Goal: Task Accomplishment & Management: Manage account settings

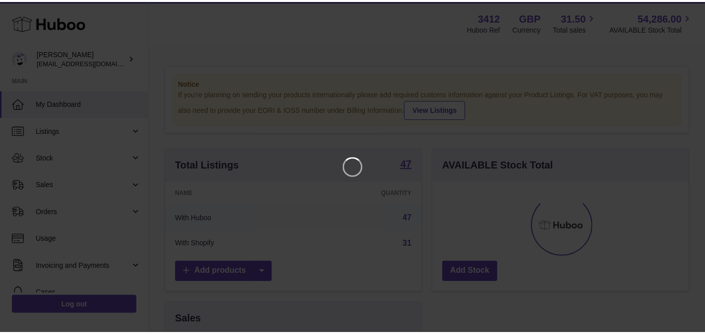
scroll to position [156, 260]
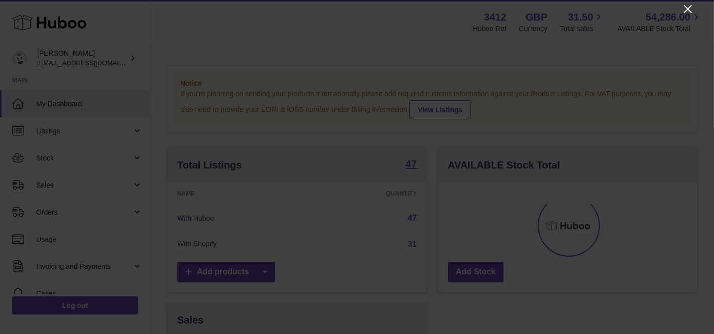
click at [685, 6] on icon "Close" at bounding box center [688, 9] width 8 height 8
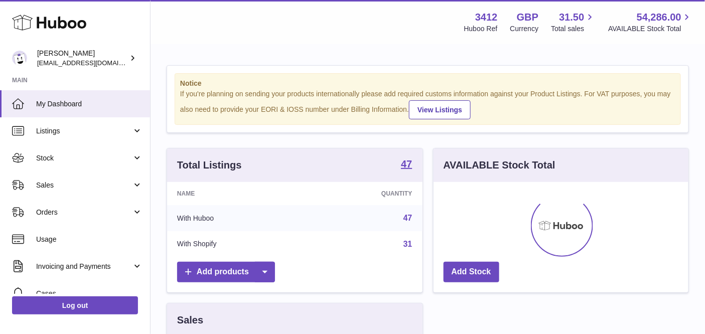
scroll to position [501809, 501710]
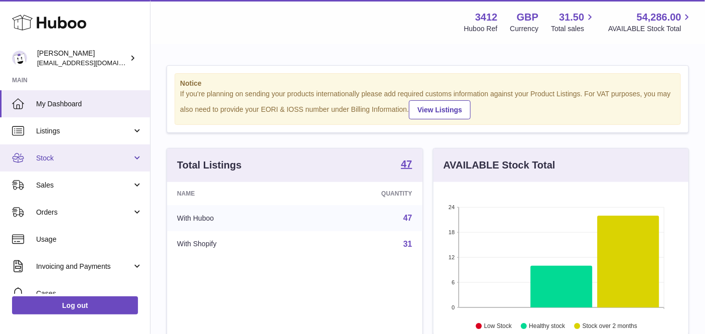
click at [88, 158] on span "Stock" at bounding box center [84, 159] width 96 height 10
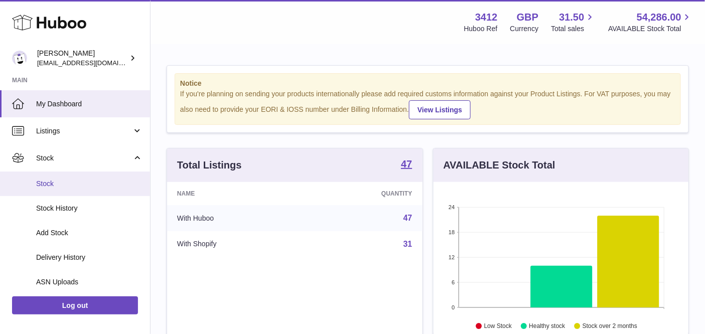
click at [78, 182] on span "Stock" at bounding box center [89, 184] width 106 height 10
click at [102, 181] on span "Stock" at bounding box center [89, 184] width 106 height 10
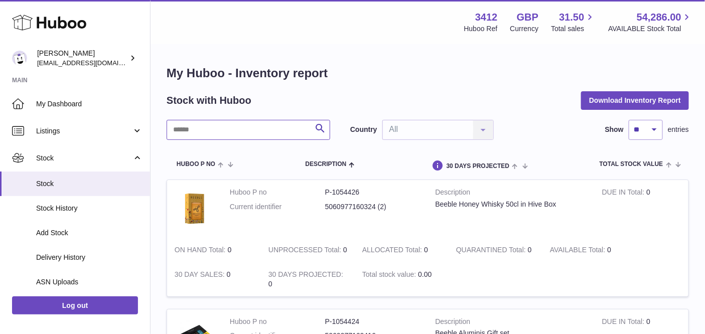
click at [245, 126] on input "text" at bounding box center [249, 130] width 164 height 20
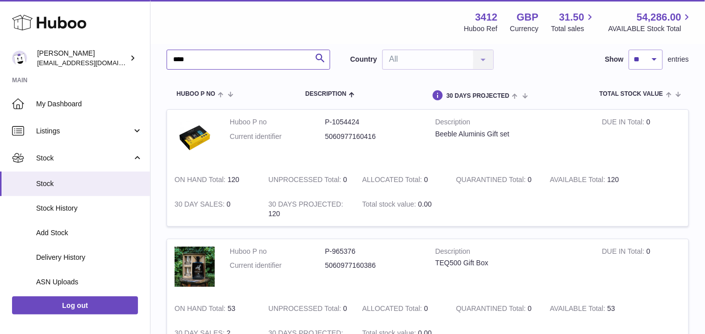
scroll to position [58, 0]
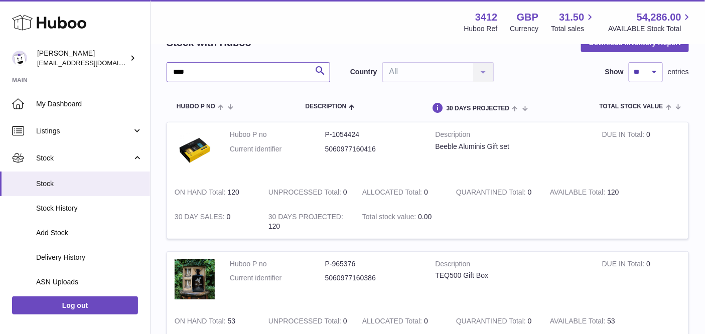
click at [197, 73] on input "****" at bounding box center [249, 72] width 164 height 20
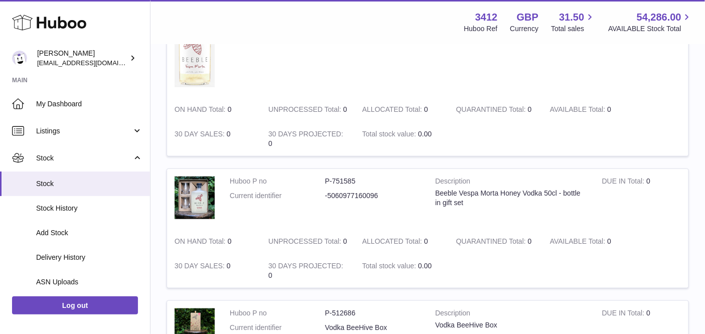
scroll to position [51, 0]
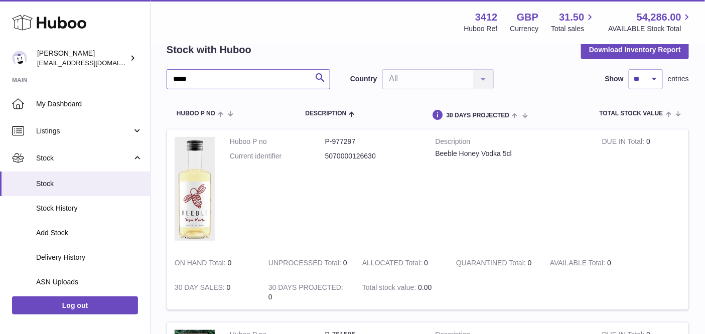
click at [200, 77] on input "*****" at bounding box center [249, 79] width 164 height 20
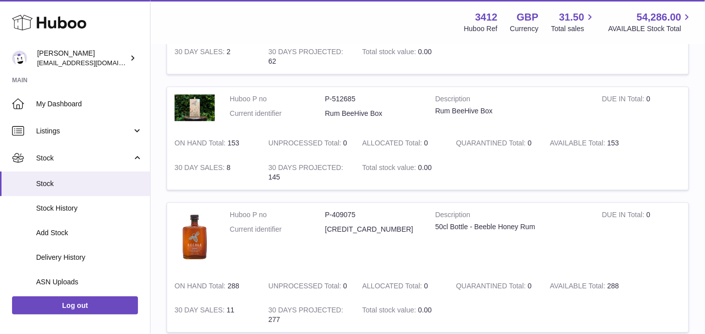
scroll to position [663, 0]
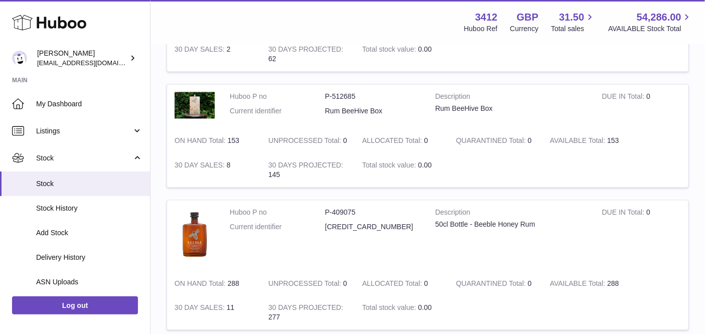
type input "***"
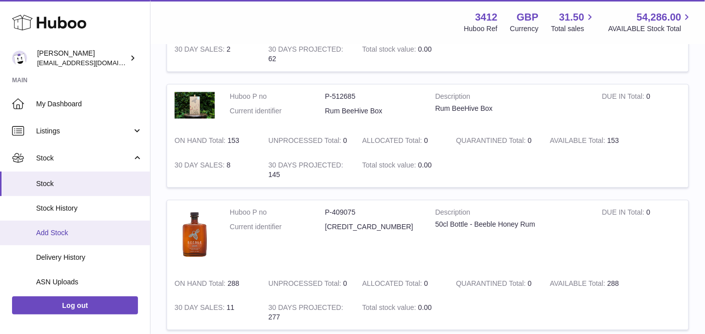
click at [80, 230] on span "Add Stock" at bounding box center [89, 233] width 106 height 10
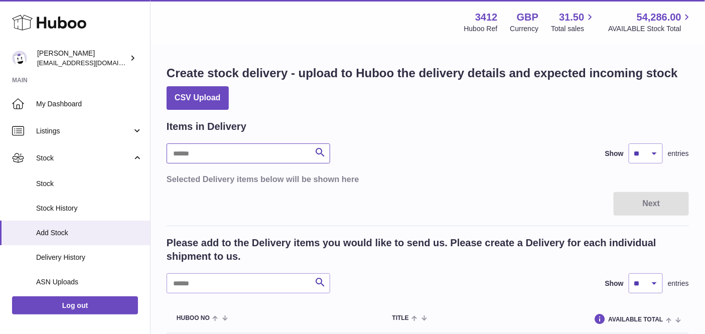
click at [232, 157] on input "text" at bounding box center [249, 154] width 164 height 20
type input "****"
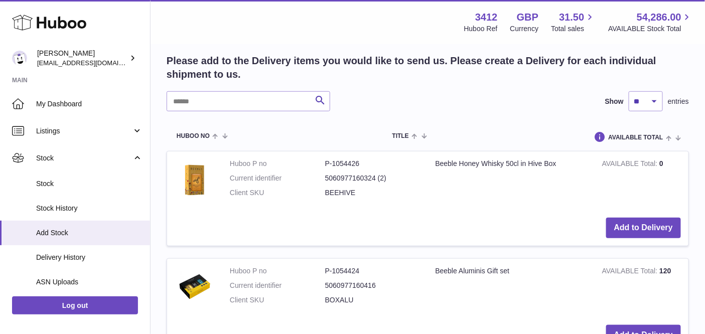
scroll to position [87, 0]
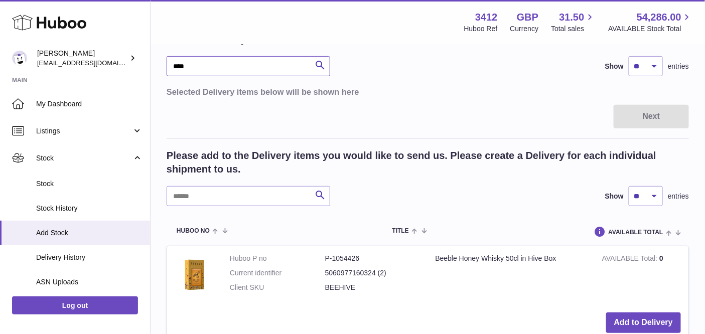
click at [200, 70] on input "****" at bounding box center [249, 66] width 164 height 20
click at [200, 71] on input "****" at bounding box center [249, 66] width 164 height 20
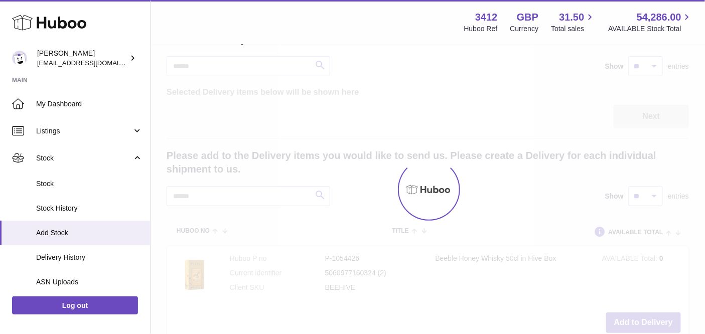
click at [187, 190] on div at bounding box center [428, 189] width 555 height 289
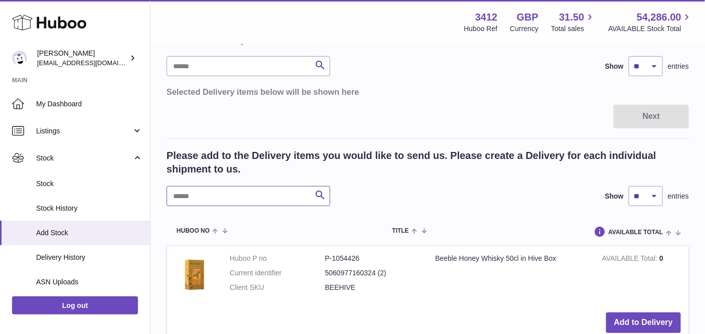
click at [188, 192] on input "text" at bounding box center [249, 196] width 164 height 20
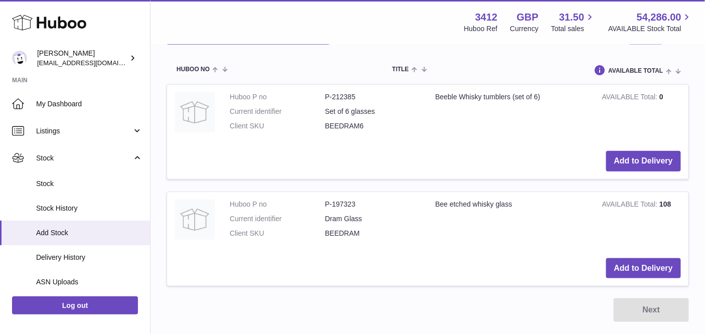
scroll to position [276, 0]
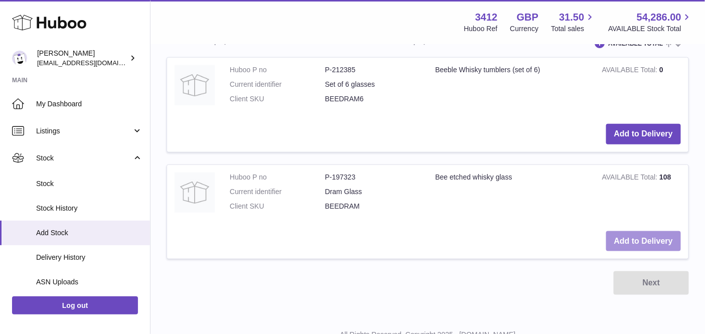
type input "****"
click at [655, 241] on button "Add to Delivery" at bounding box center [643, 241] width 75 height 21
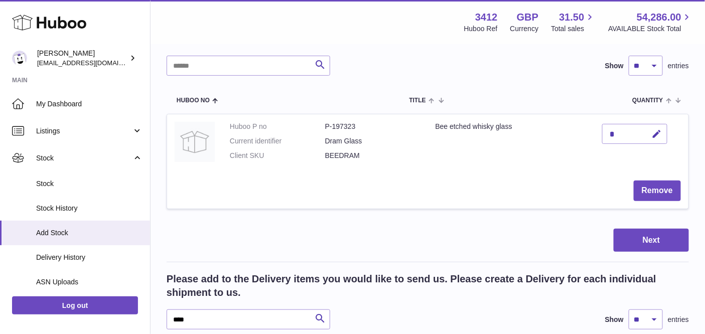
scroll to position [66, 0]
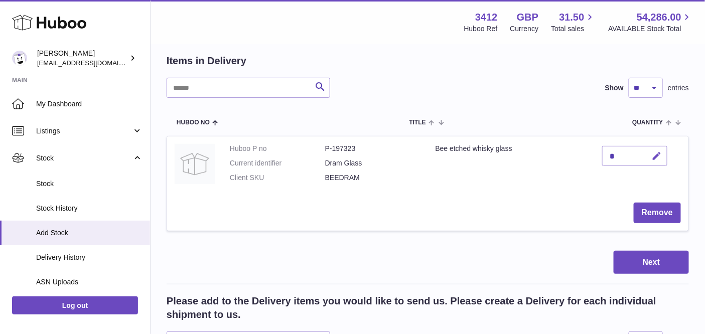
click at [660, 155] on icon "button" at bounding box center [657, 156] width 11 height 11
type input "***"
click at [653, 155] on icon "submit" at bounding box center [657, 156] width 9 height 9
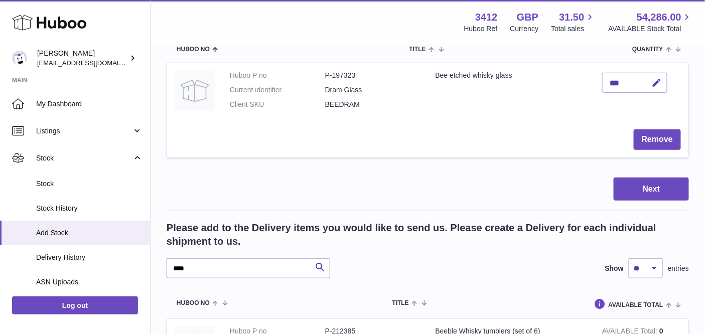
scroll to position [139, 0]
click at [248, 271] on input "****" at bounding box center [249, 269] width 164 height 20
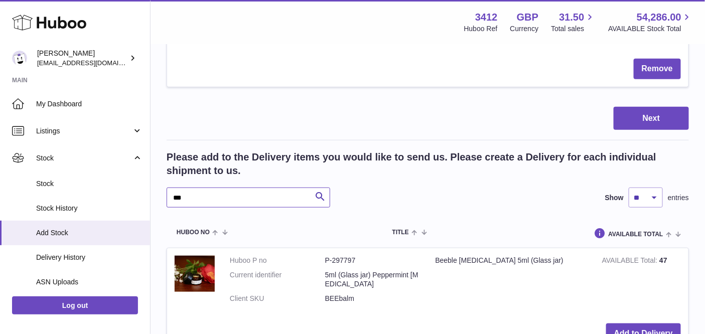
scroll to position [341, 0]
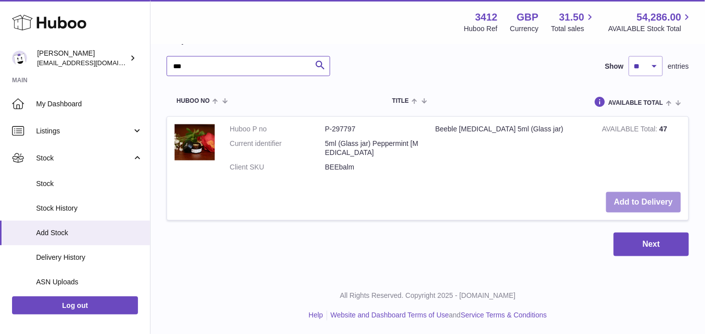
type input "***"
click at [643, 201] on button "Add to Delivery" at bounding box center [643, 202] width 75 height 21
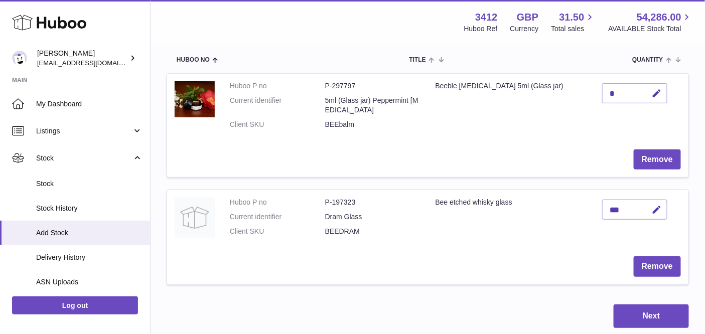
scroll to position [128, 0]
click at [652, 97] on icon "button" at bounding box center [657, 94] width 11 height 11
type input "**"
click at [654, 100] on button "submit" at bounding box center [656, 94] width 19 height 16
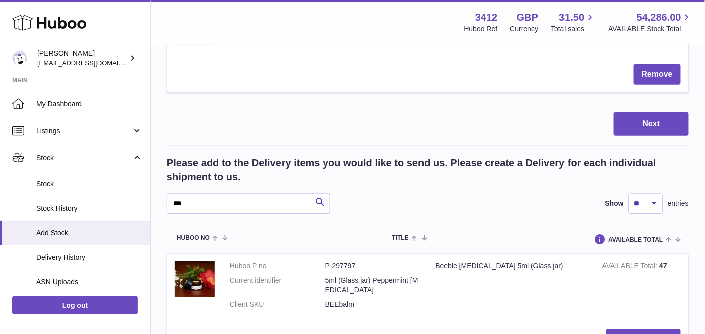
scroll to position [326, 0]
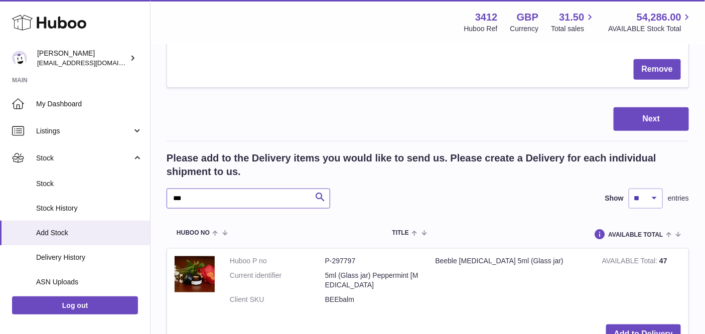
click at [220, 195] on input "***" at bounding box center [249, 199] width 164 height 20
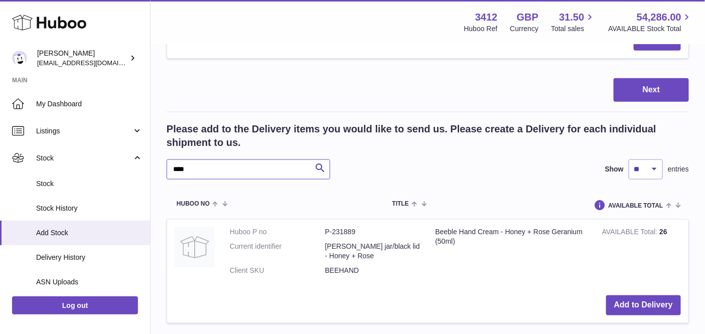
scroll to position [457, 0]
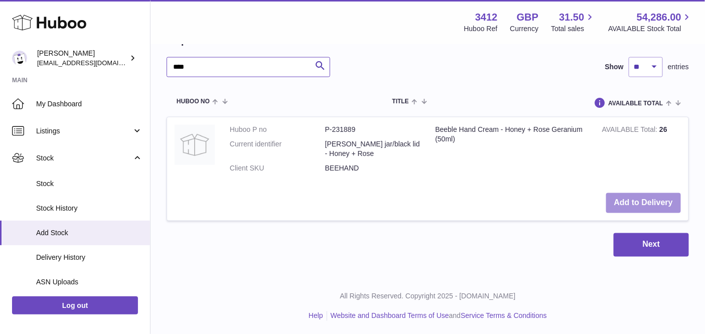
type input "****"
click at [637, 205] on button "Add to Delivery" at bounding box center [643, 203] width 75 height 21
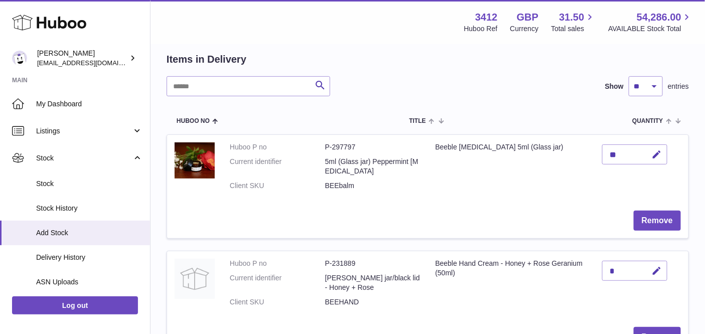
scroll to position [111, 0]
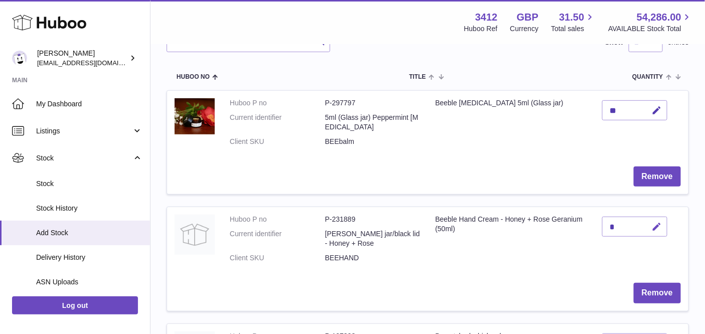
click at [657, 227] on icon "button" at bounding box center [657, 227] width 11 height 11
type input "**"
click at [659, 226] on icon "submit" at bounding box center [657, 226] width 9 height 9
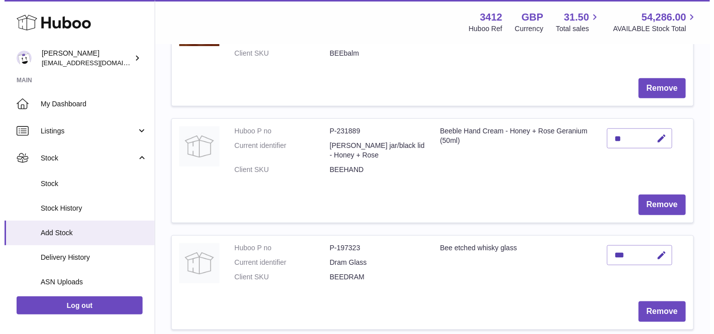
scroll to position [303, 0]
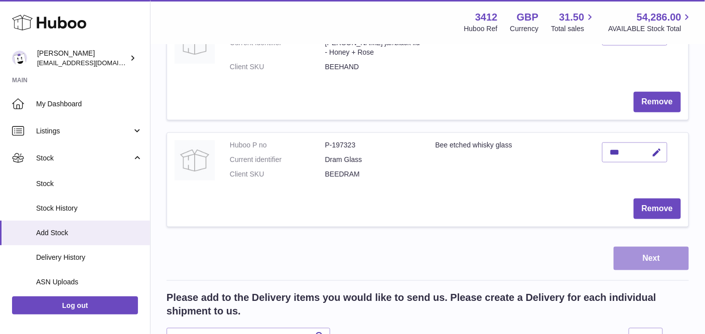
click at [639, 259] on button "Next" at bounding box center [651, 259] width 75 height 24
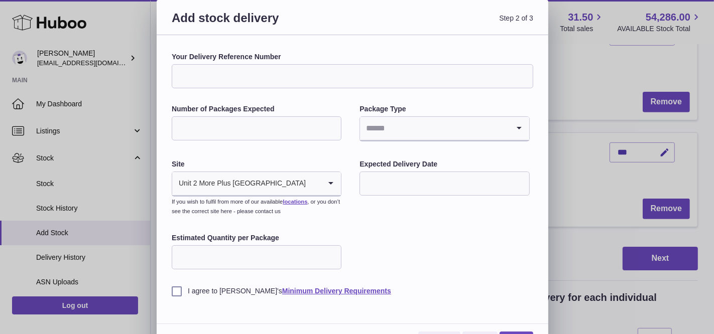
click at [263, 78] on input "Your Delivery Reference Number" at bounding box center [352, 76] width 361 height 24
type input "********"
click at [241, 130] on input "Number of Packages Expected" at bounding box center [257, 128] width 170 height 24
type input "*"
click at [390, 137] on input "Search for option" at bounding box center [434, 128] width 149 height 23
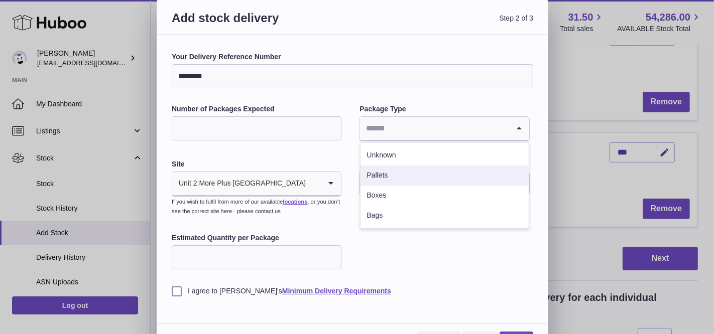
click at [386, 174] on li "Pallets" at bounding box center [444, 176] width 168 height 20
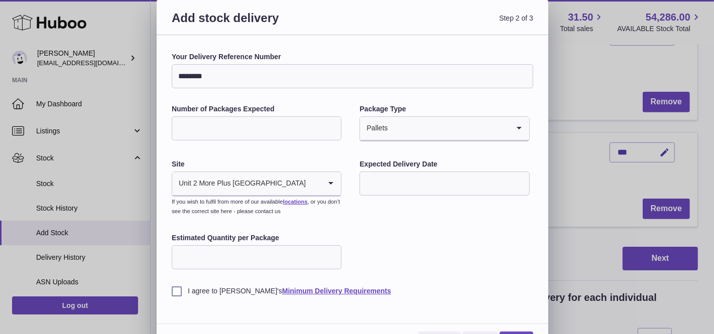
click at [394, 179] on input "text" at bounding box center [444, 184] width 170 height 24
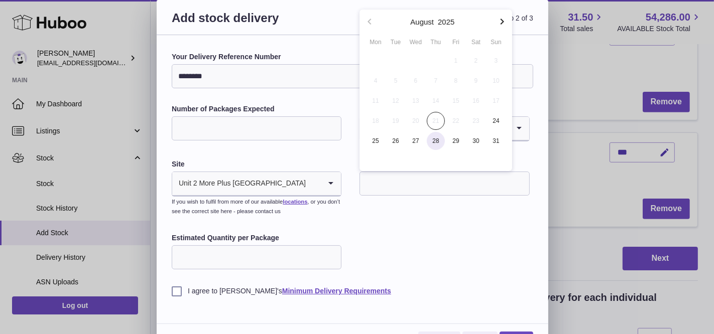
click at [437, 141] on span "28" at bounding box center [436, 141] width 18 height 18
type input "**********"
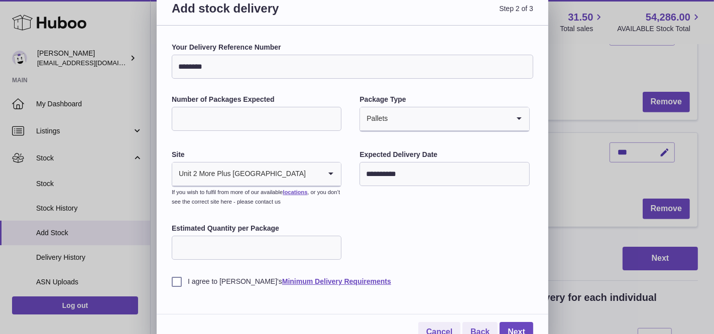
scroll to position [23, 0]
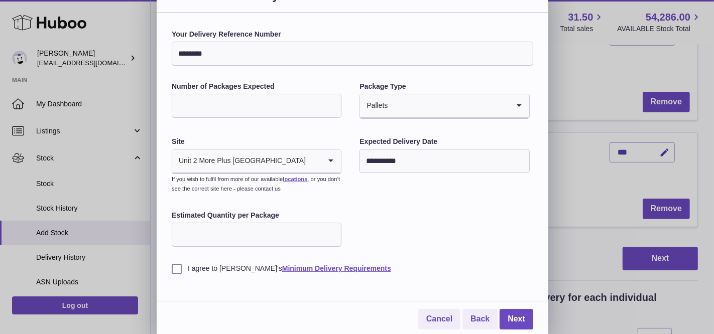
click at [200, 230] on input "Estimated Quantity per Package" at bounding box center [257, 235] width 170 height 24
type input "**"
click at [185, 269] on label "I agree to Huboo's Minimum Delivery Requirements" at bounding box center [352, 269] width 361 height 10
click at [512, 315] on link "Next" at bounding box center [516, 319] width 34 height 21
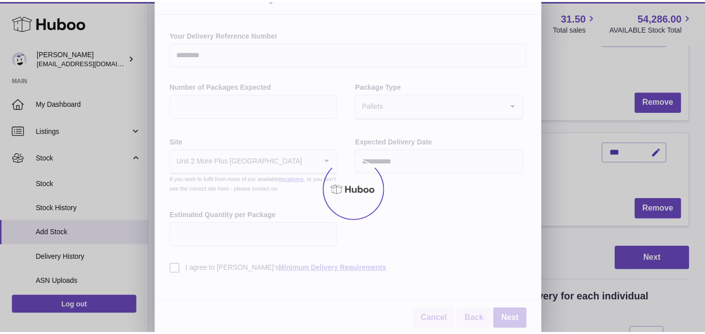
scroll to position [0, 0]
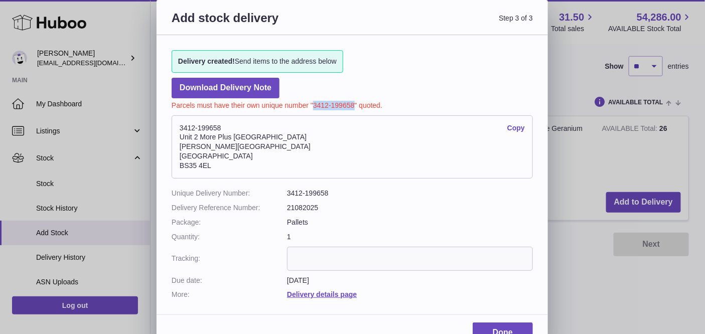
drag, startPoint x: 354, startPoint y: 103, endPoint x: 314, endPoint y: 102, distance: 40.2
click at [314, 102] on p "Parcels must have their own unique number "3412-199658" quoted." at bounding box center [352, 104] width 361 height 12
copy p "3412-199658"
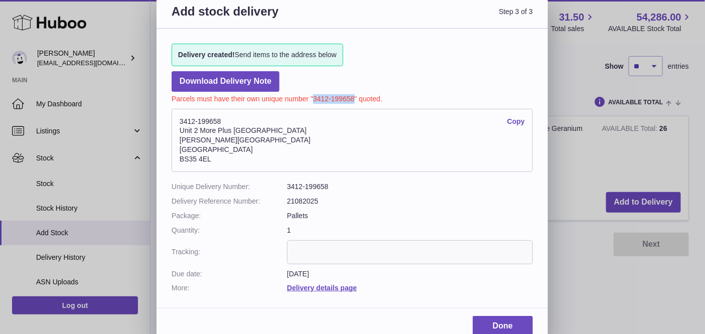
scroll to position [7, 0]
click at [318, 291] on dd "Delivery details page" at bounding box center [410, 288] width 246 height 10
click at [318, 288] on link "Delivery details page" at bounding box center [322, 288] width 70 height 8
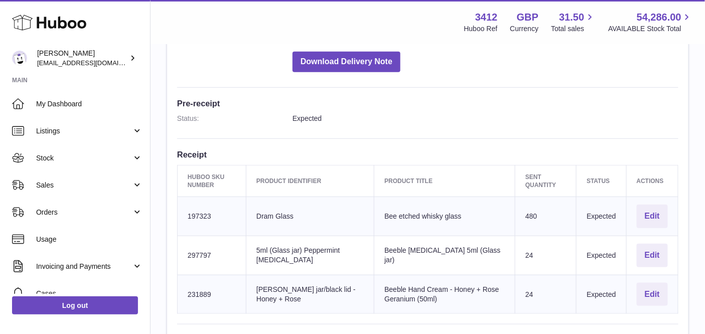
scroll to position [235, 0]
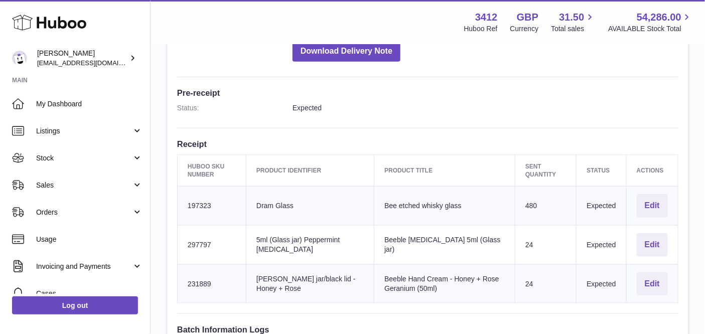
drag, startPoint x: 308, startPoint y: 202, endPoint x: 245, endPoint y: 202, distance: 62.2
click at [245, 202] on tr "Huboo SKU Number 197323 Client Identifier Dram Glass Product title Bee etched w…" at bounding box center [428, 206] width 501 height 39
drag, startPoint x: 463, startPoint y: 204, endPoint x: 368, endPoint y: 202, distance: 95.4
click at [368, 202] on tr "Huboo SKU Number 197323 Client Identifier Dram Glass Product title Bee etched w…" at bounding box center [428, 206] width 501 height 39
click at [194, 203] on td "Huboo SKU Number 197323" at bounding box center [212, 206] width 69 height 39
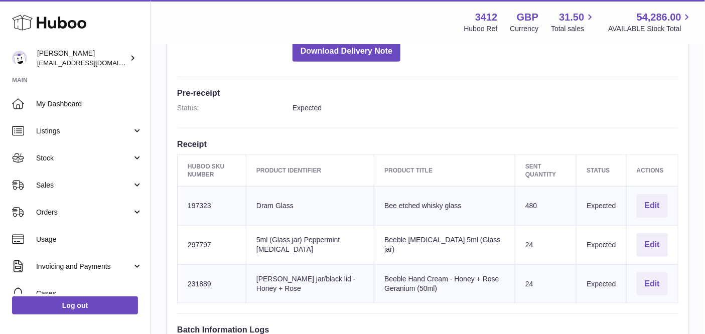
click at [194, 203] on td "Huboo SKU Number 197323" at bounding box center [212, 206] width 69 height 39
copy td "197323"
drag, startPoint x: 466, startPoint y: 203, endPoint x: 379, endPoint y: 202, distance: 86.8
click at [379, 202] on td "Product title Bee etched whisky glass" at bounding box center [444, 206] width 141 height 39
copy td "Bee etched whisky glass"
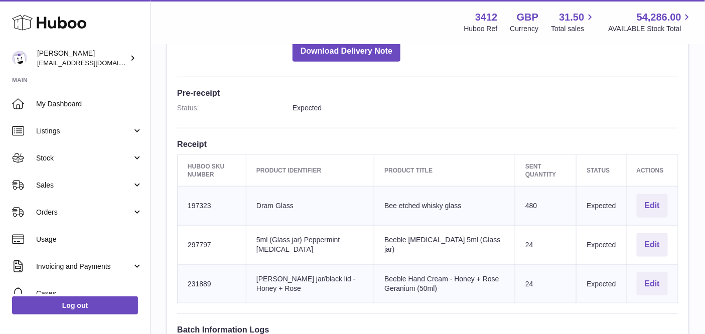
click at [199, 240] on td "Huboo SKU Number 297797" at bounding box center [212, 244] width 69 height 39
copy td "297797"
drag, startPoint x: 478, startPoint y: 242, endPoint x: 381, endPoint y: 243, distance: 96.9
click at [381, 243] on td "Product title Beeble Lip Balm 5ml (Glass jar)" at bounding box center [444, 244] width 141 height 39
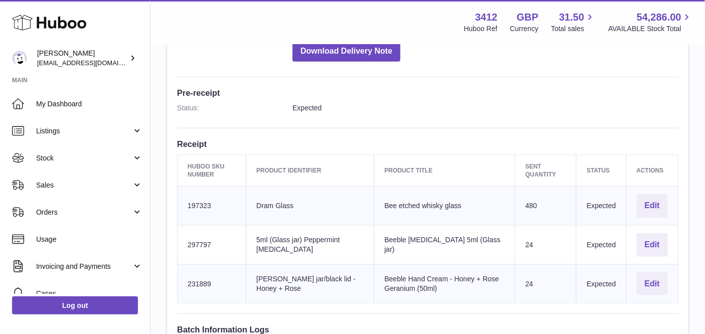
copy td "Beeble Lip Balm 5ml (Glass jar)"
click at [206, 282] on td "Huboo SKU Number 231889" at bounding box center [212, 284] width 69 height 39
click at [207, 282] on td "Huboo SKU Number 231889" at bounding box center [212, 284] width 69 height 39
copy td "231889"
drag, startPoint x: 414, startPoint y: 285, endPoint x: 377, endPoint y: 274, distance: 38.6
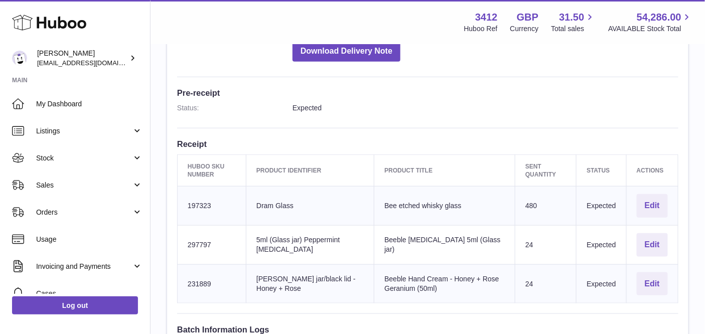
click at [377, 274] on td "Product title Beeble Hand Cream - Honey + Rose Geranium (50ml)" at bounding box center [444, 284] width 141 height 39
copy td "Beeble Hand Cream - Honey + Rose Geranium (50ml)"
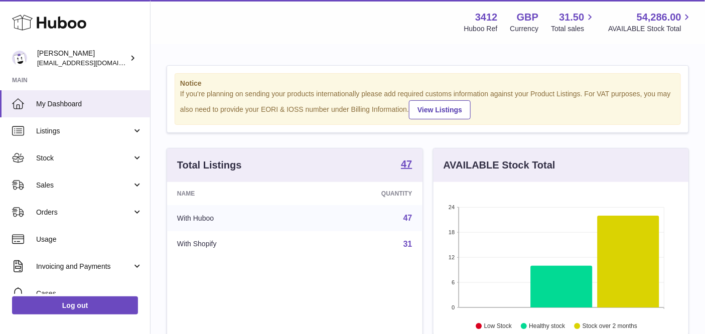
scroll to position [156, 256]
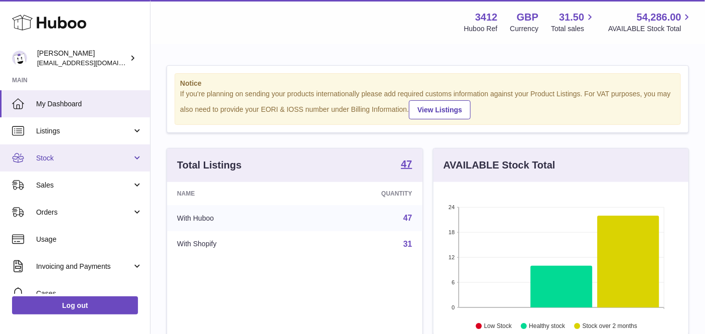
click at [72, 163] on link "Stock" at bounding box center [75, 158] width 150 height 27
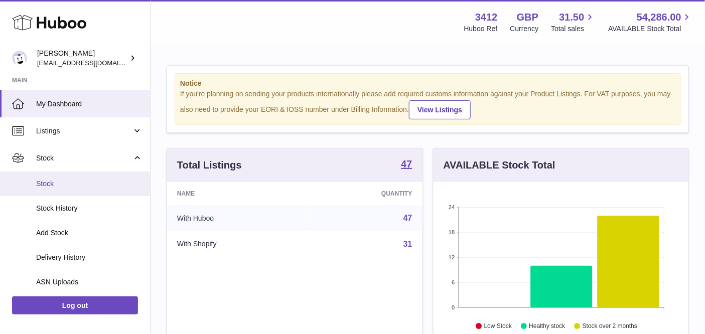
click at [92, 181] on span "Stock" at bounding box center [89, 184] width 106 height 10
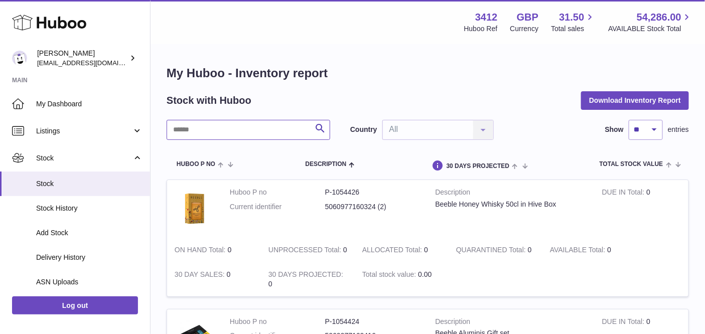
click at [257, 128] on input "text" at bounding box center [249, 130] width 164 height 20
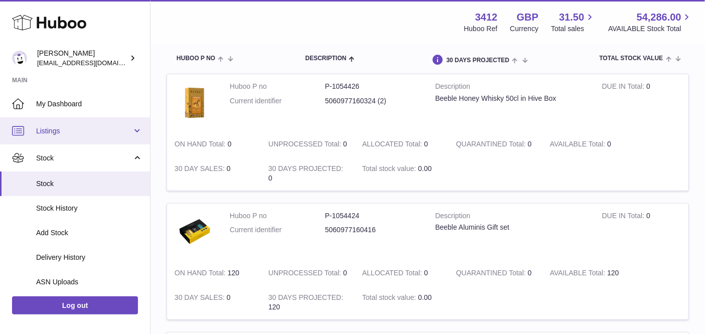
click at [83, 128] on span "Listings" at bounding box center [84, 131] width 96 height 10
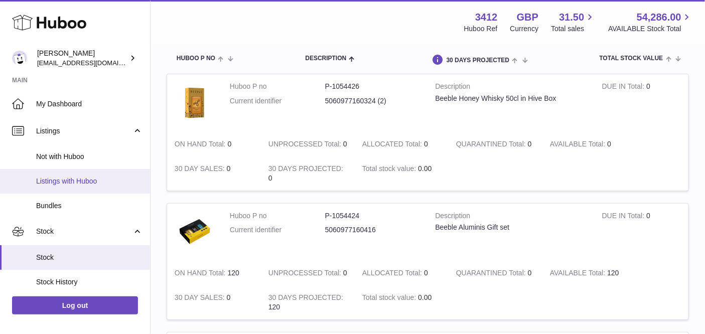
click at [77, 175] on link "Listings with Huboo" at bounding box center [75, 181] width 150 height 25
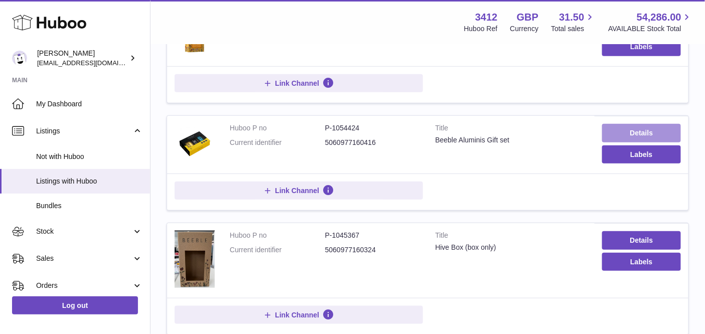
scroll to position [187, 0]
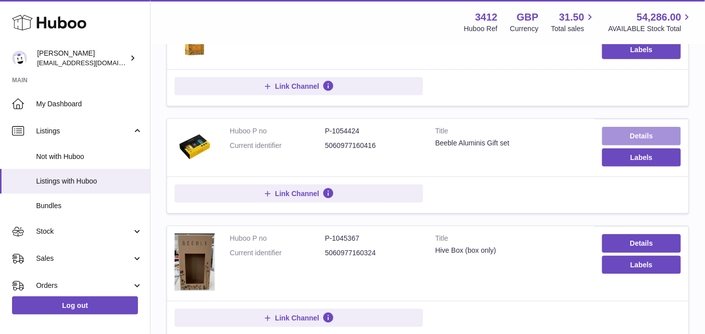
click at [618, 132] on link "Details" at bounding box center [641, 136] width 79 height 18
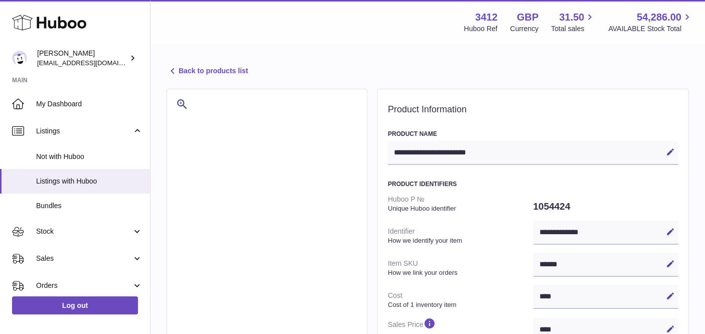
select select
select select "****"
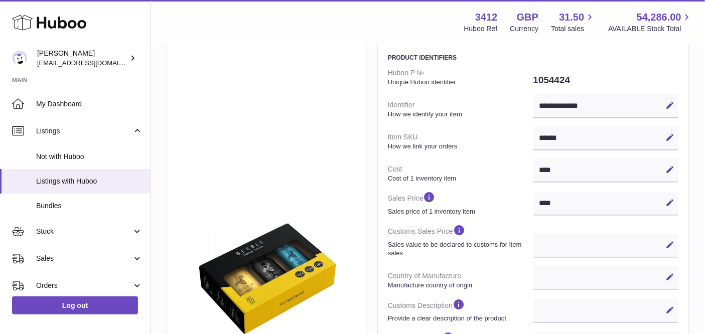
scroll to position [158, 0]
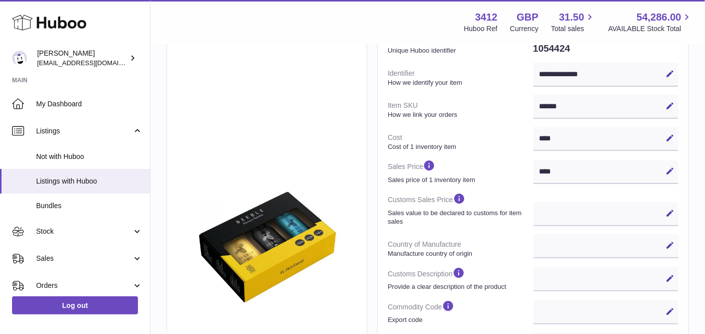
click at [565, 105] on div "****** Edit Cancel Save" at bounding box center [607, 107] width 146 height 24
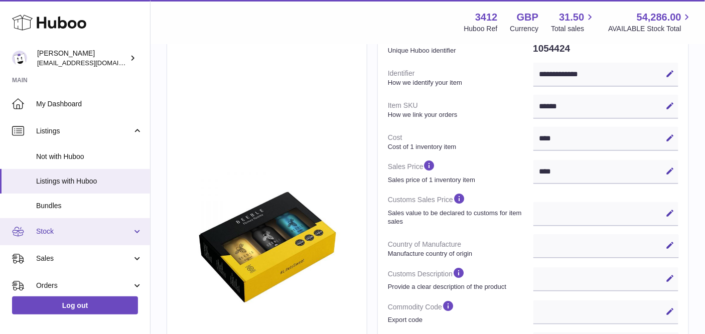
click at [68, 228] on span "Stock" at bounding box center [84, 232] width 96 height 10
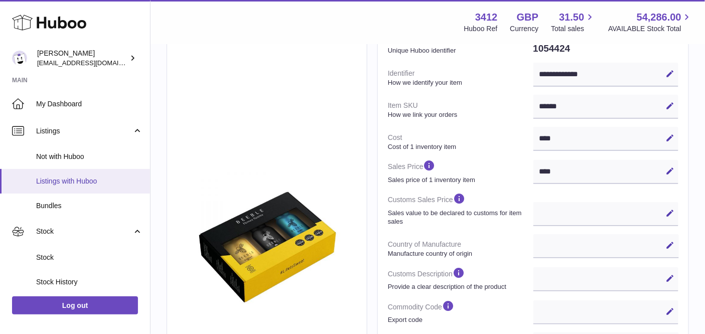
scroll to position [92, 0]
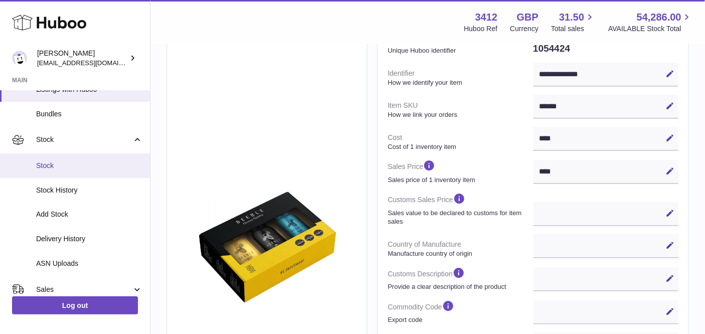
click at [75, 166] on span "Stock" at bounding box center [89, 166] width 106 height 10
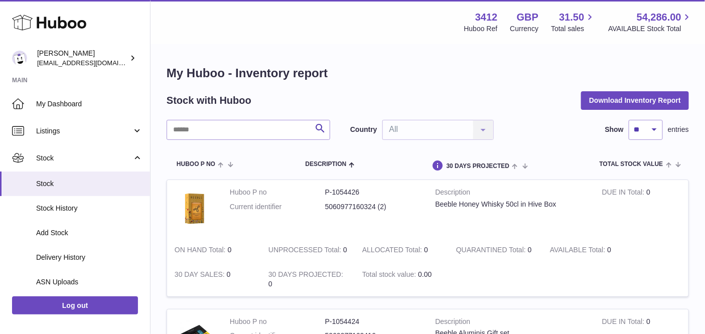
scroll to position [193, 0]
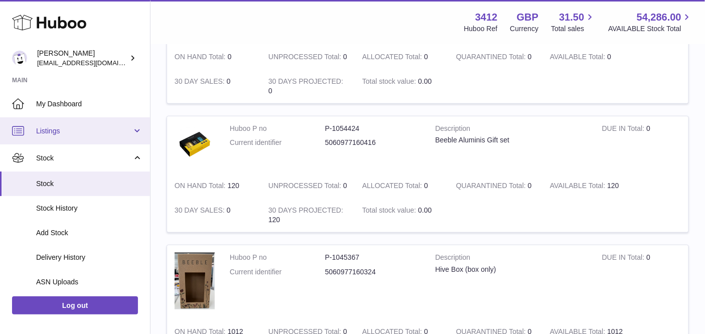
click at [78, 133] on span "Listings" at bounding box center [84, 131] width 96 height 10
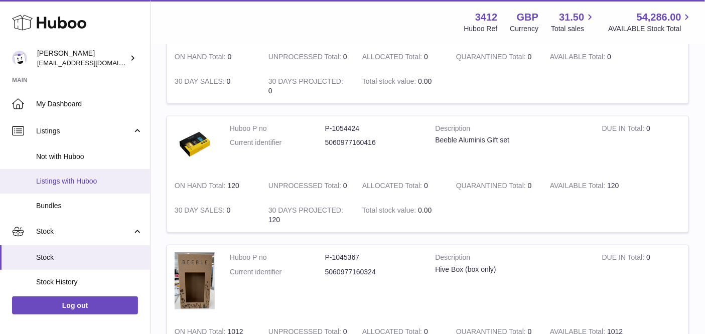
click at [80, 180] on span "Listings with Huboo" at bounding box center [89, 182] width 106 height 10
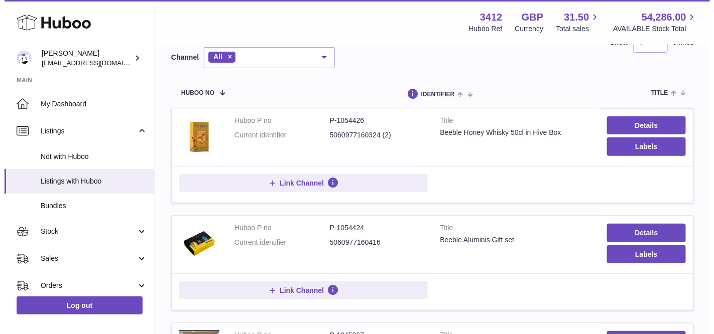
scroll to position [183, 0]
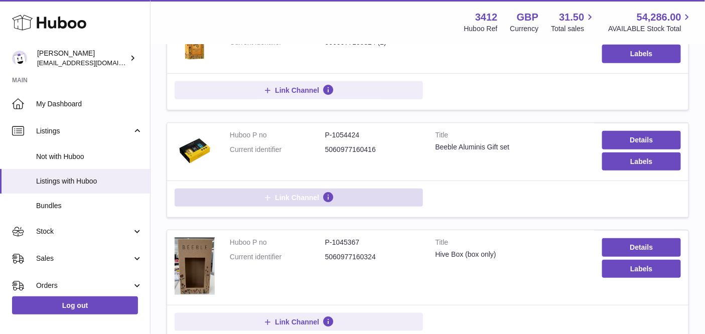
click at [294, 196] on span "Link Channel" at bounding box center [297, 197] width 44 height 9
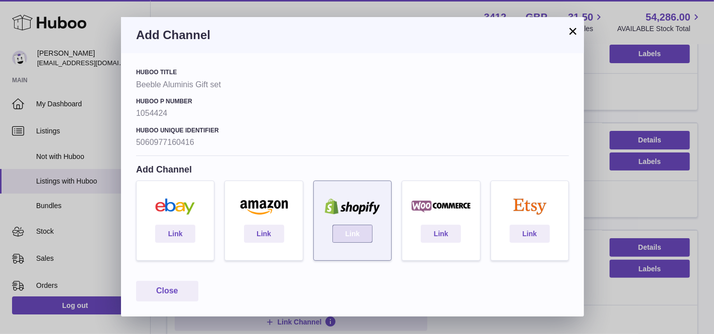
click at [364, 233] on link "Link" at bounding box center [352, 234] width 40 height 18
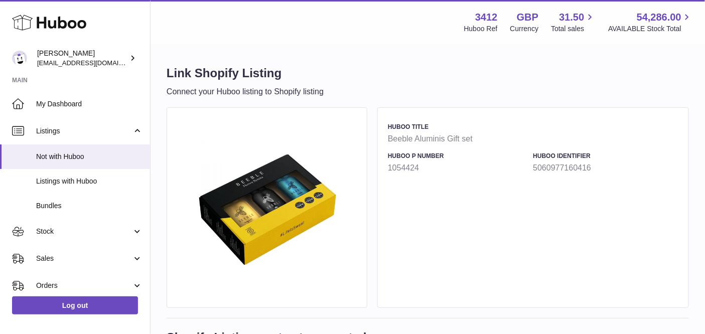
scroll to position [209, 0]
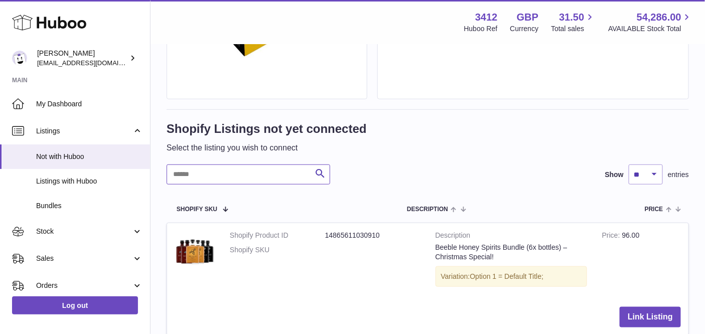
click at [234, 179] on input "text" at bounding box center [249, 175] width 164 height 20
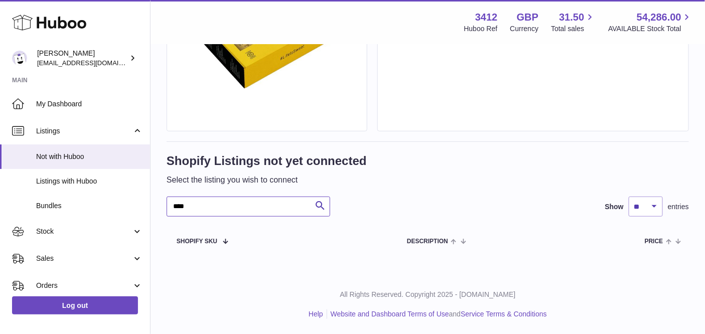
scroll to position [176, 0]
type input "*"
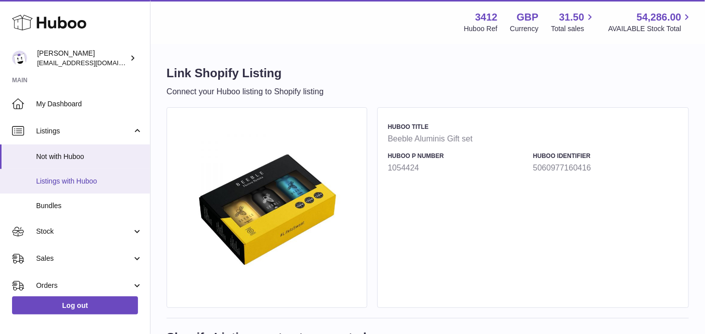
click at [73, 170] on link "Listings with Huboo" at bounding box center [75, 181] width 150 height 25
click at [71, 174] on link "Listings with Huboo" at bounding box center [75, 181] width 150 height 25
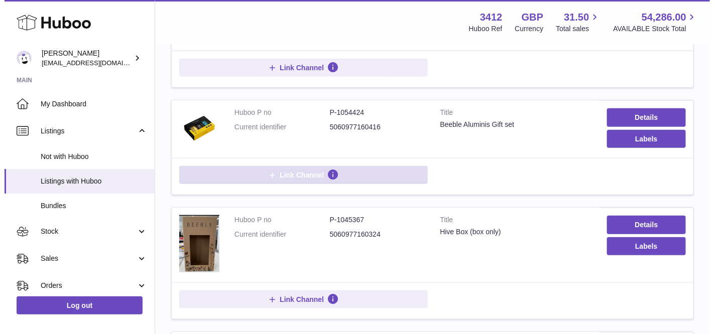
scroll to position [205, 0]
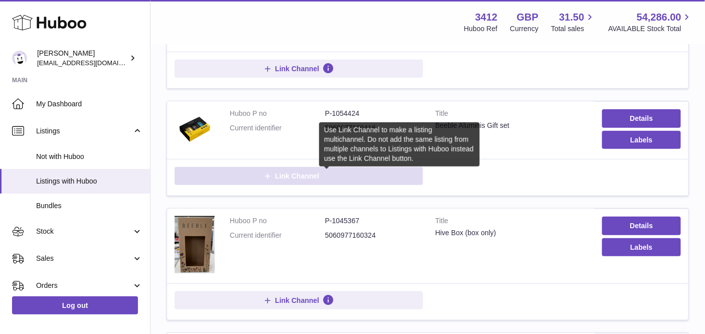
click at [320, 173] on strong at bounding box center [326, 176] width 15 height 12
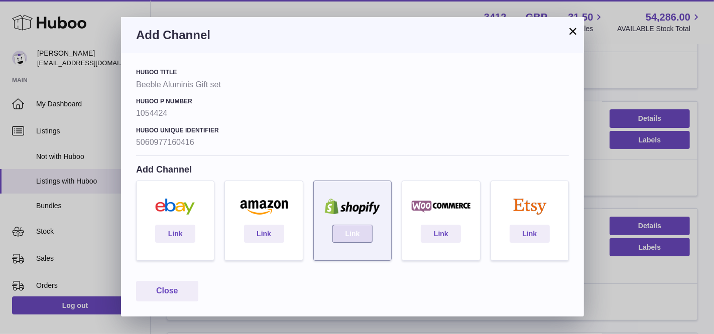
click at [349, 239] on link "Link" at bounding box center [352, 234] width 40 height 18
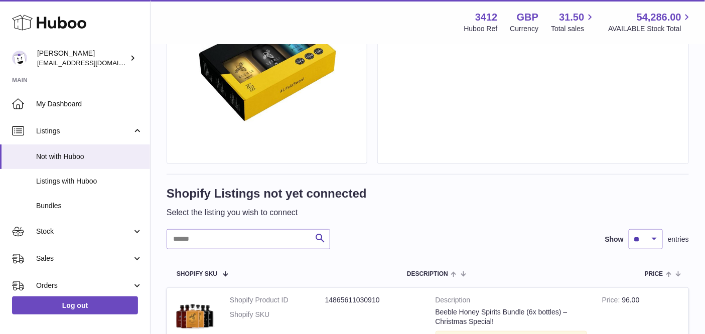
scroll to position [214, 0]
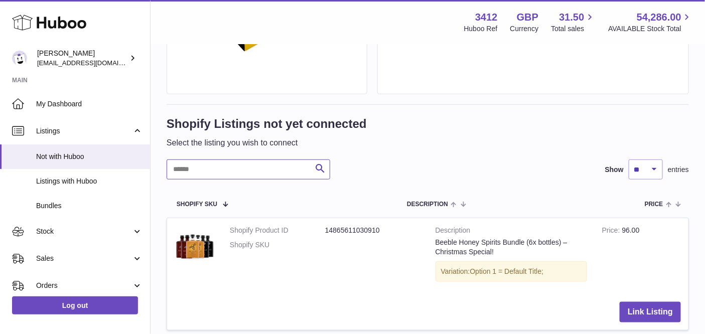
click at [279, 169] on input "text" at bounding box center [249, 170] width 164 height 20
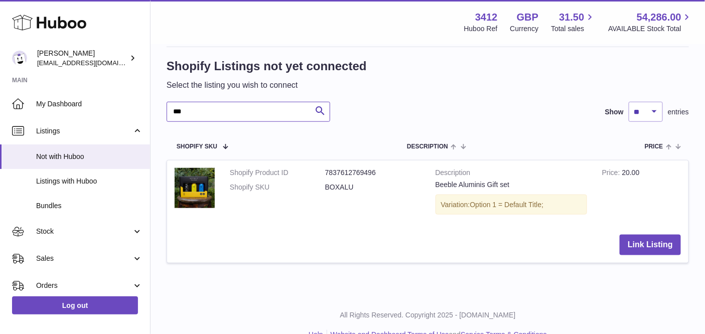
scroll to position [291, 0]
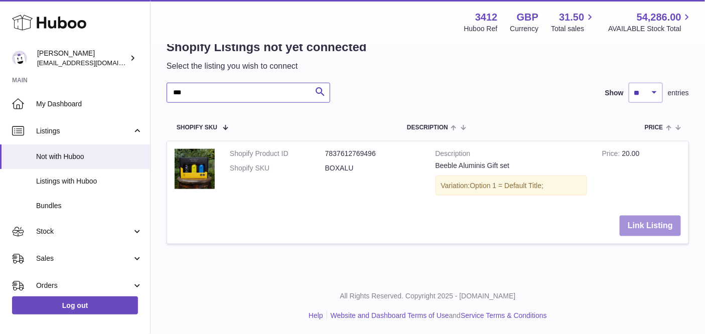
type input "***"
click at [641, 218] on button "Link Listing" at bounding box center [650, 226] width 61 height 21
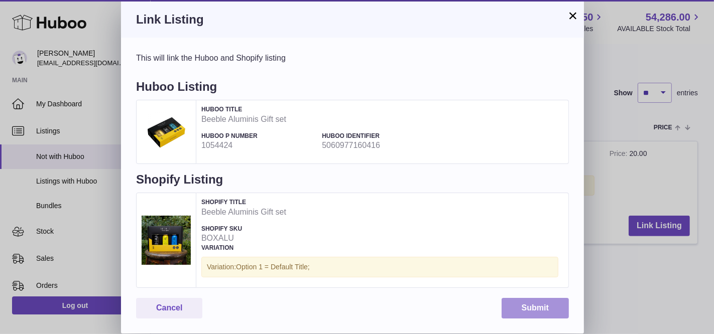
click at [527, 307] on button "Submit" at bounding box center [534, 308] width 67 height 21
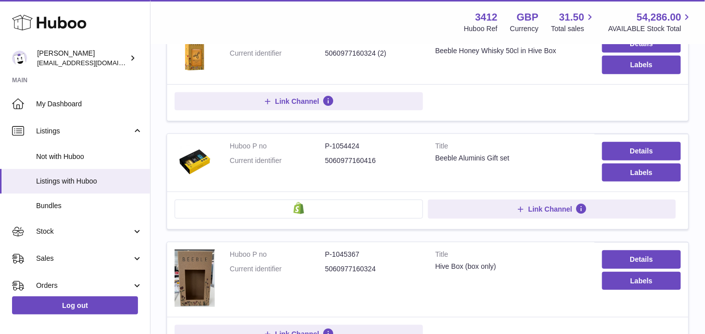
scroll to position [226, 0]
